Goal: Task Accomplishment & Management: Manage account settings

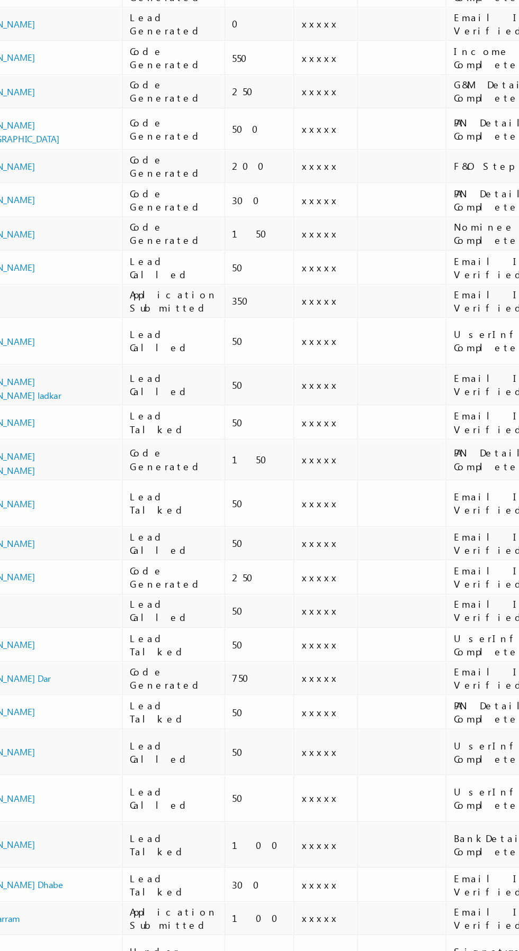
scroll to position [0, 2]
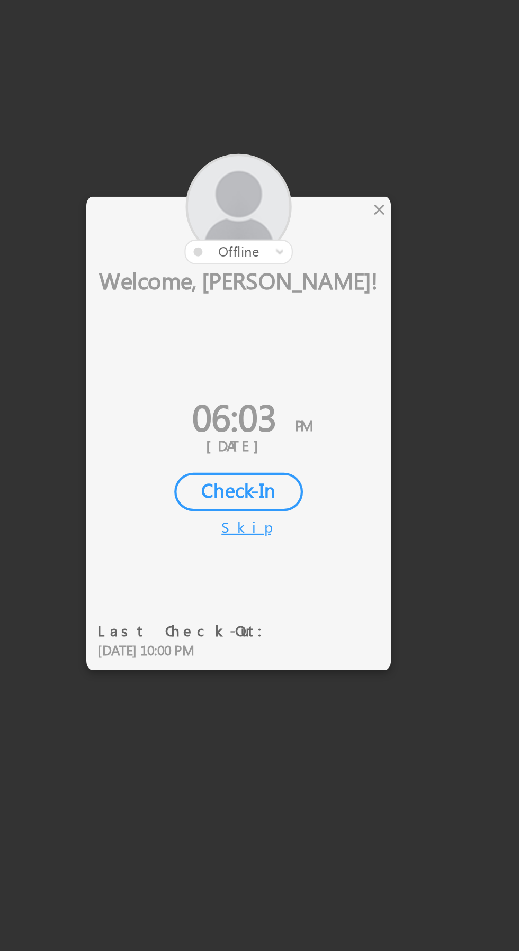
click at [305, 396] on div "×" at bounding box center [305, 397] width 11 height 12
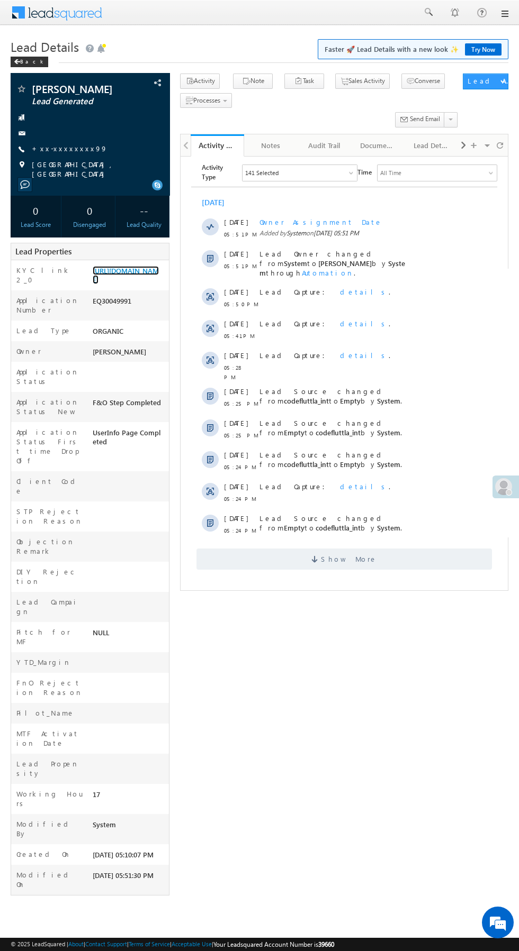
click at [122, 284] on link "[URL][DOMAIN_NAME]" at bounding box center [126, 275] width 66 height 18
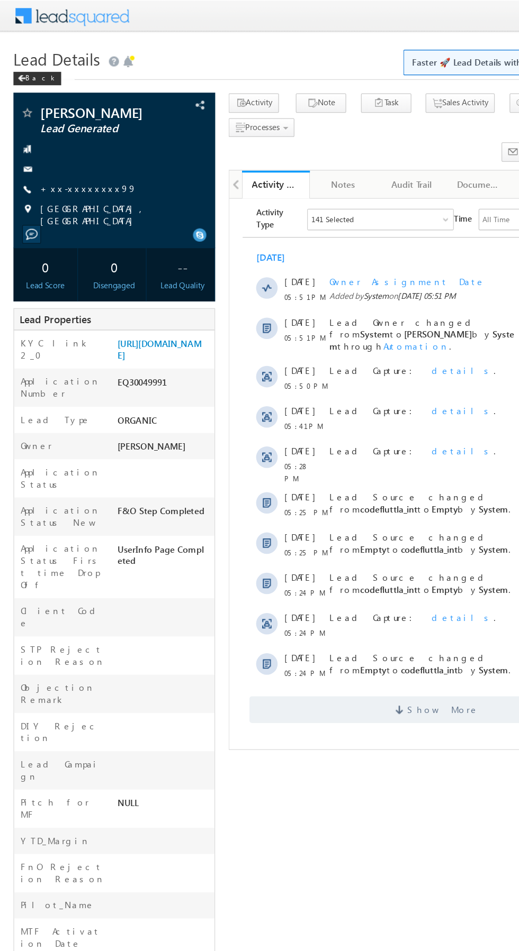
click at [73, 146] on link "+xx-xxxxxxxx99" at bounding box center [70, 148] width 76 height 9
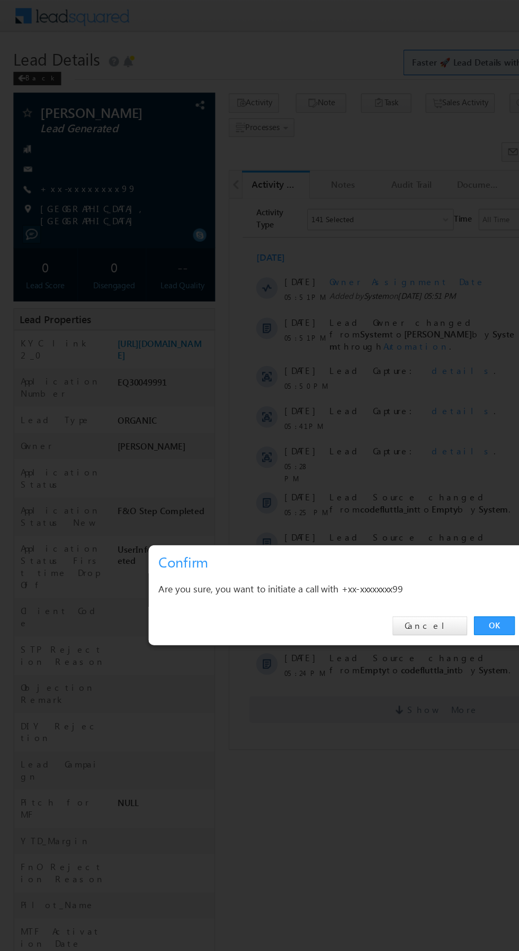
click at [389, 493] on link "OK" at bounding box center [389, 493] width 32 height 15
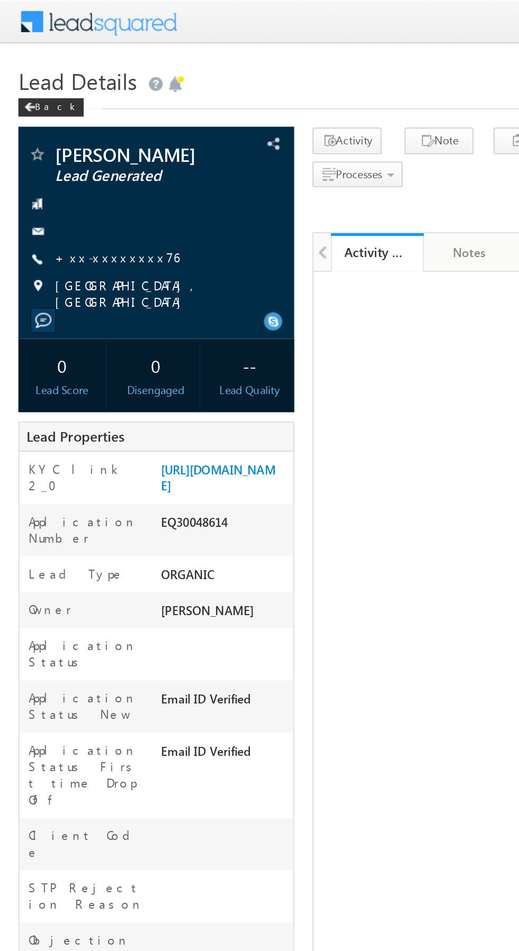
click at [62, 147] on link "+xx-xxxxxxxx76" at bounding box center [67, 148] width 71 height 9
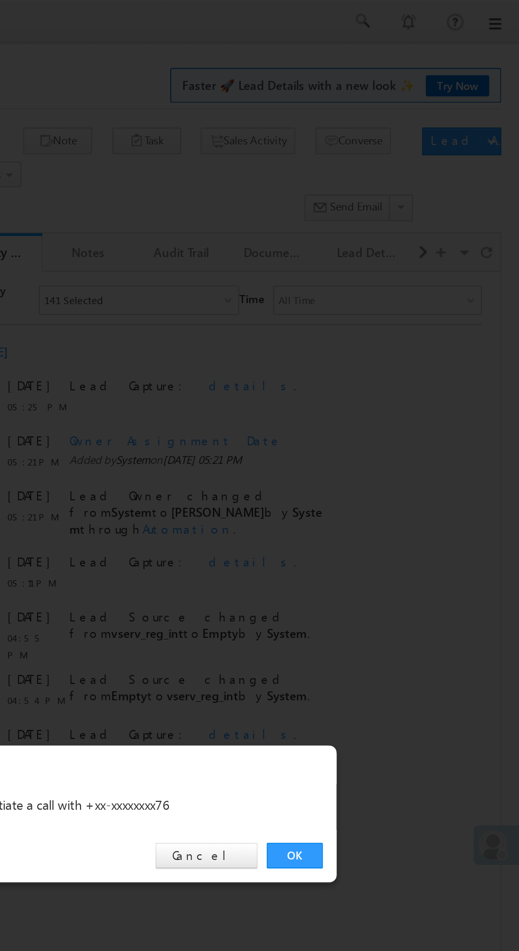
click at [387, 491] on link "OK" at bounding box center [389, 493] width 32 height 15
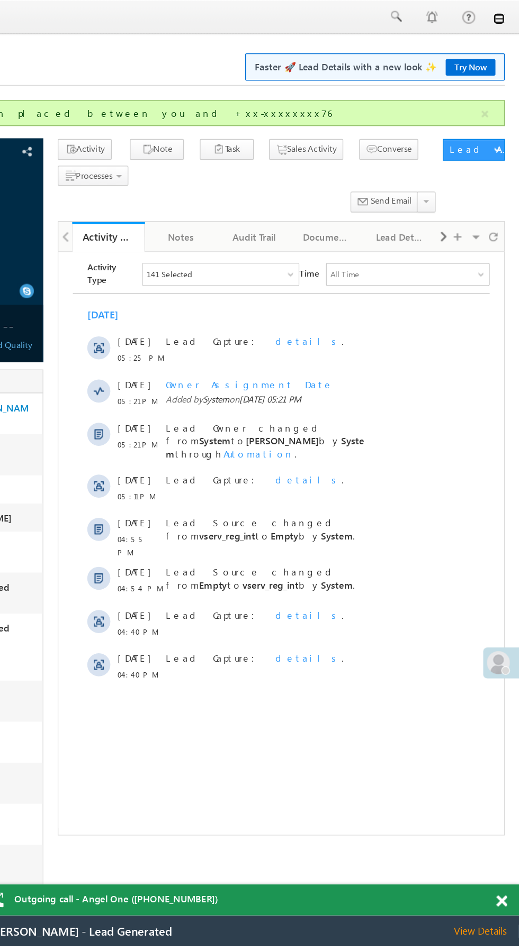
click at [504, 14] on link at bounding box center [503, 14] width 8 height 8
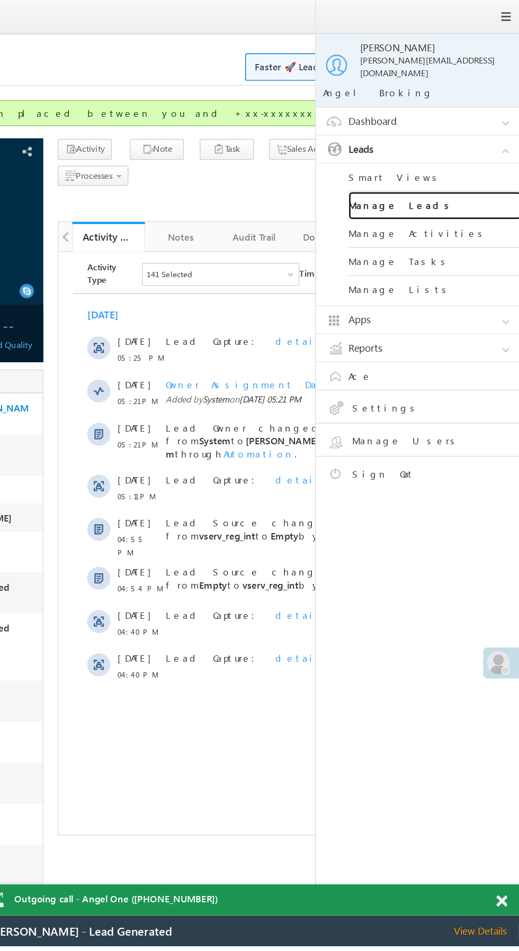
click at [465, 147] on link "Manage Leads" at bounding box center [456, 151] width 127 height 21
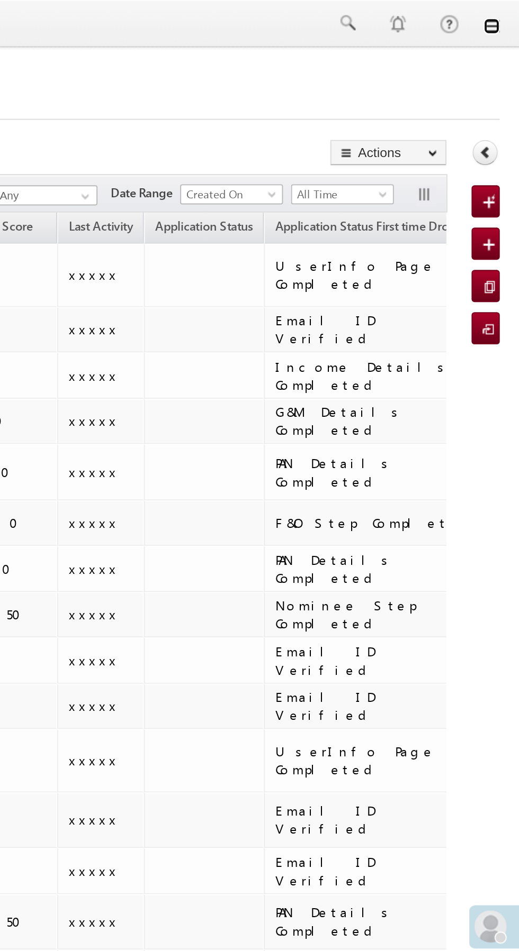
click at [507, 16] on link at bounding box center [503, 14] width 8 height 8
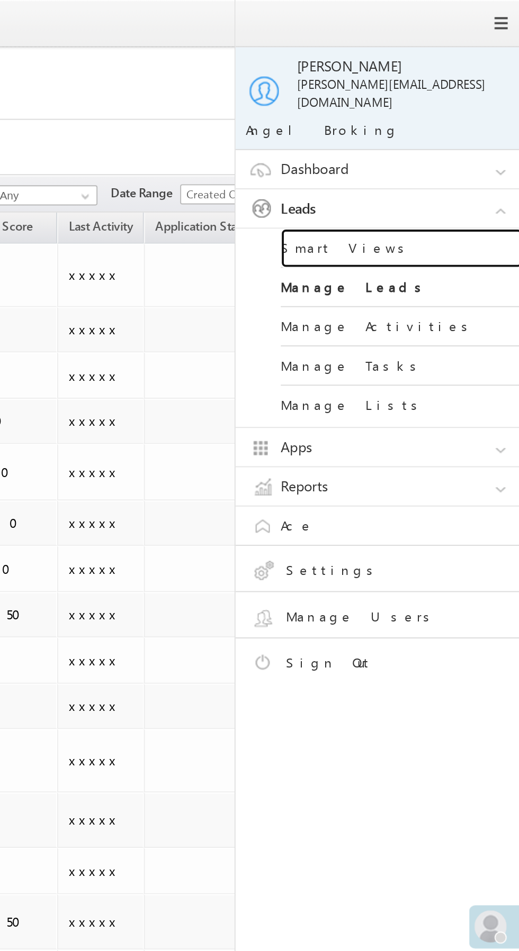
click at [463, 120] on link "Smart Views" at bounding box center [456, 130] width 127 height 21
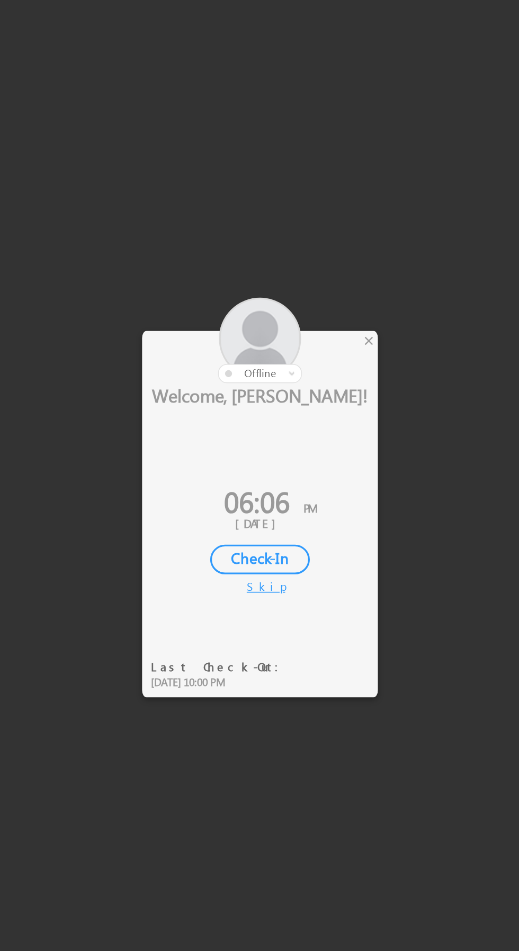
click at [303, 401] on div "×" at bounding box center [305, 397] width 11 height 12
